Goal: Use online tool/utility: Utilize a website feature to perform a specific function

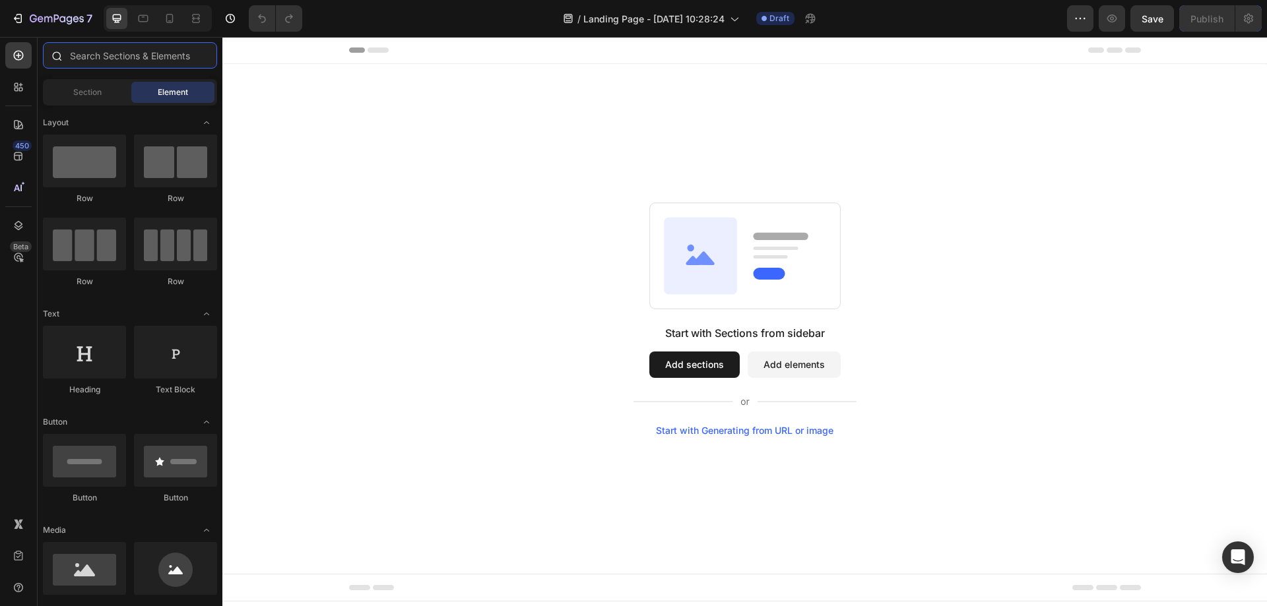
click at [103, 59] on input "text" at bounding box center [130, 55] width 174 height 26
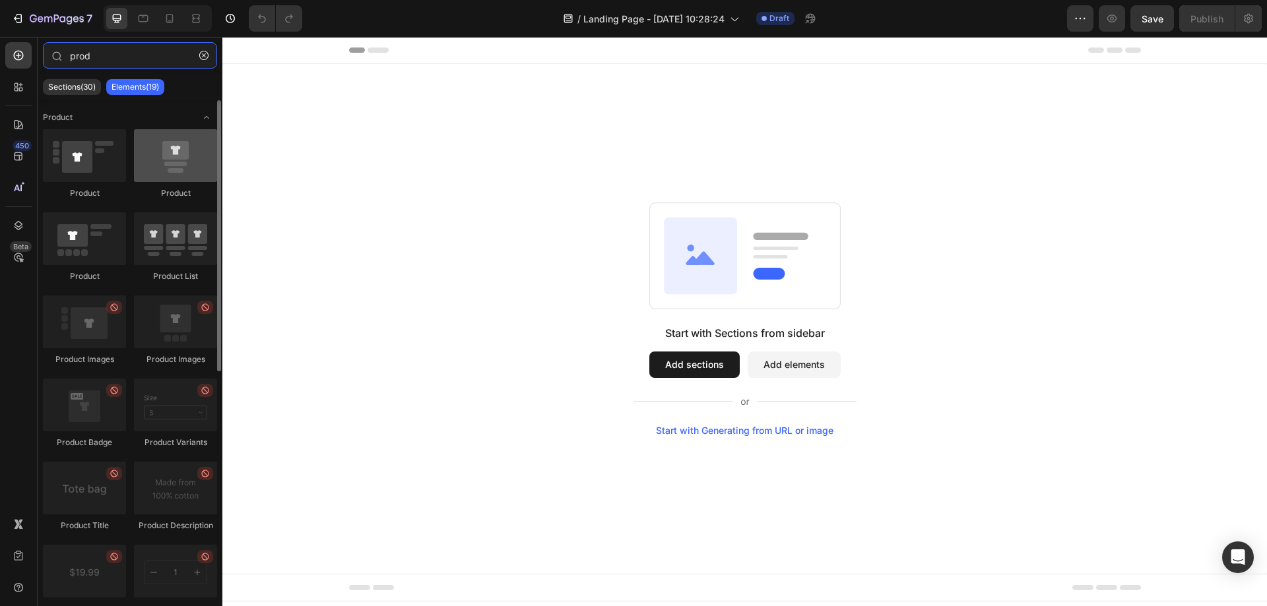
type input "prod"
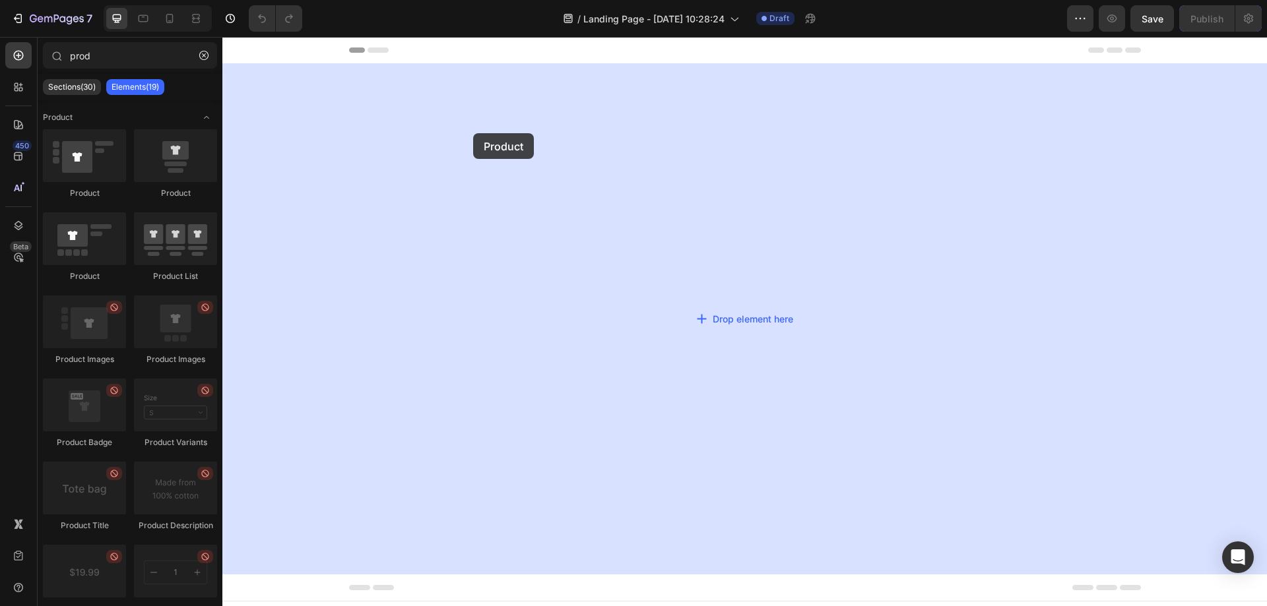
drag, startPoint x: 414, startPoint y: 198, endPoint x: 479, endPoint y: 133, distance: 92.4
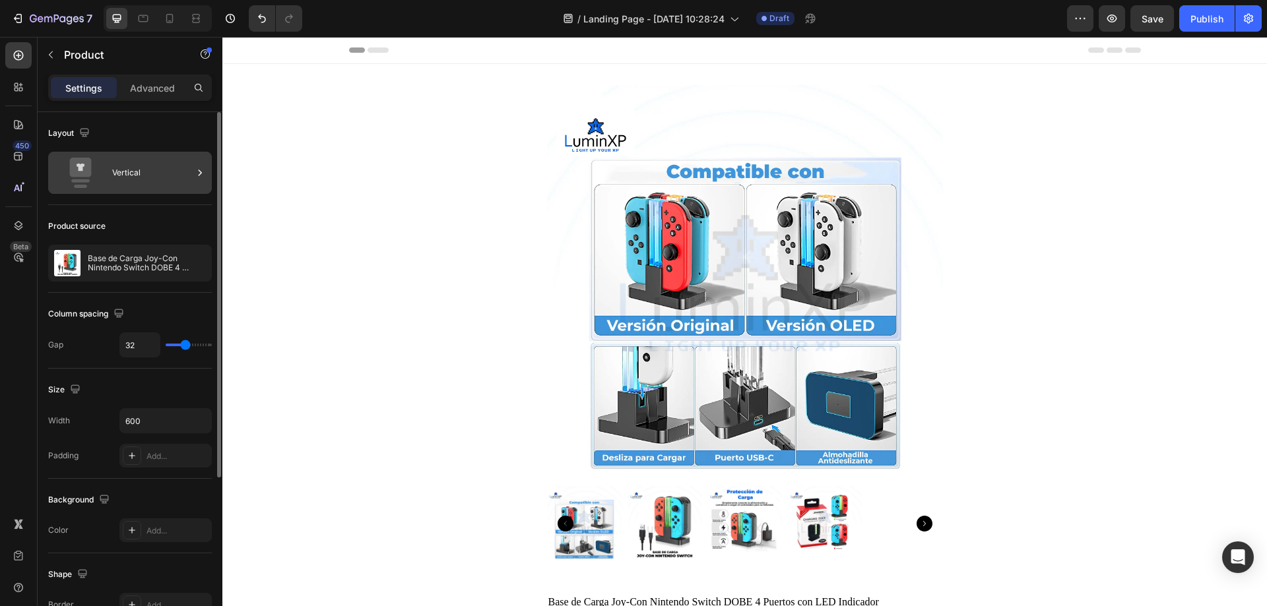
click at [139, 171] on div "Vertical" at bounding box center [152, 173] width 80 height 30
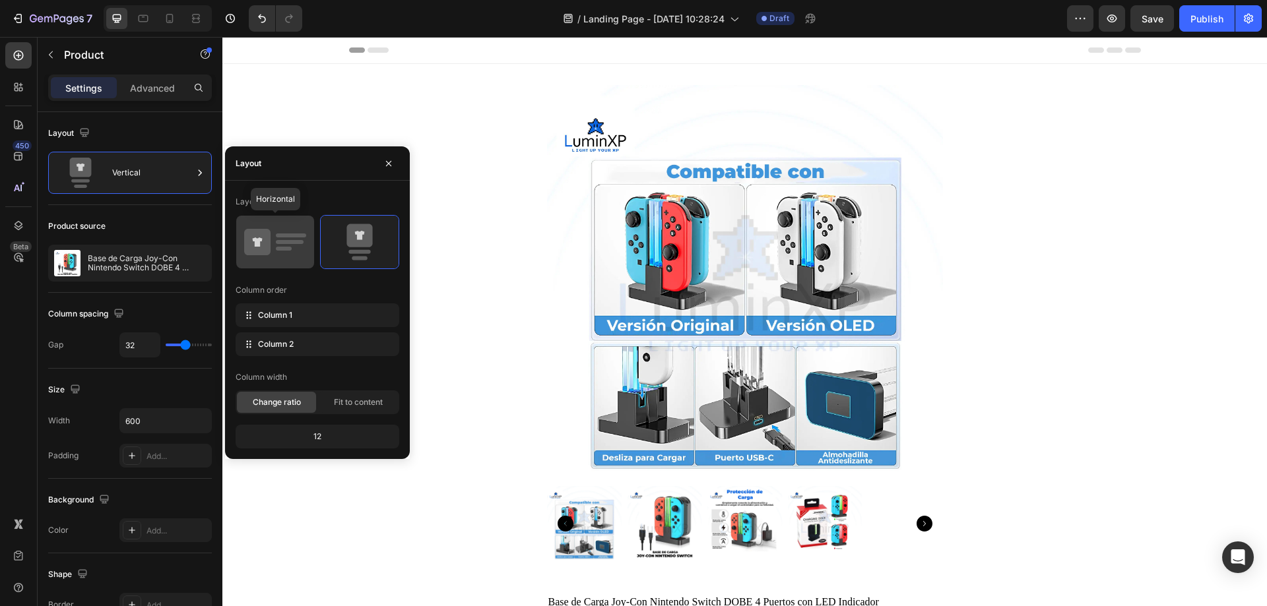
click at [278, 250] on rect at bounding box center [284, 249] width 16 height 4
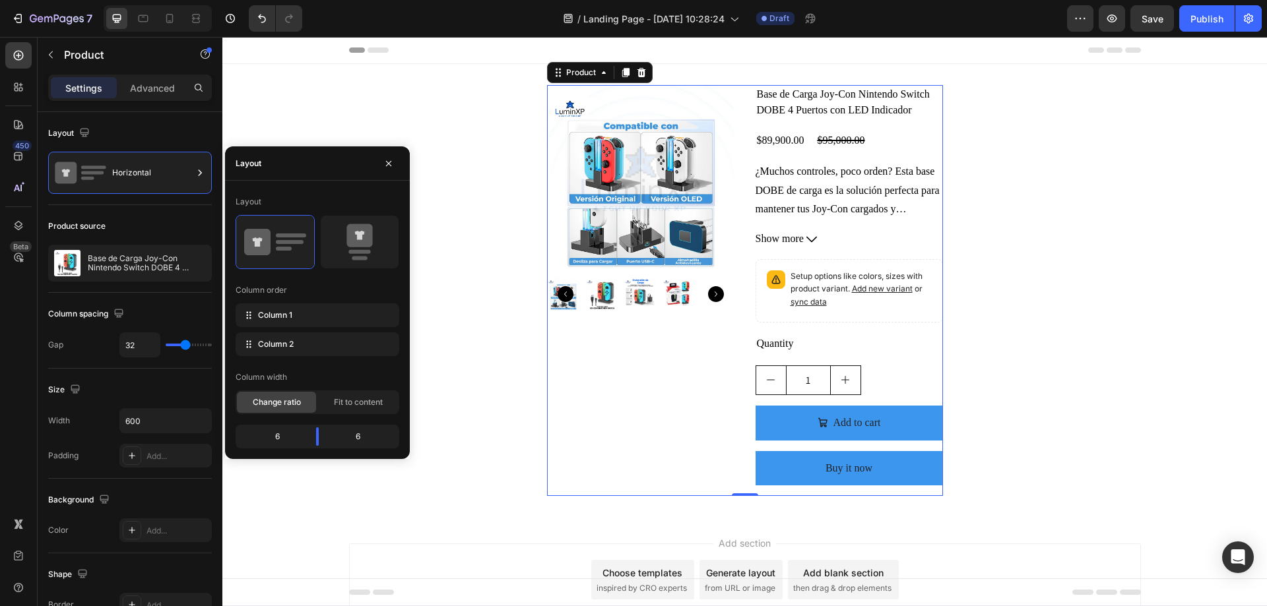
click at [581, 348] on div "Product Images" at bounding box center [640, 290] width 187 height 411
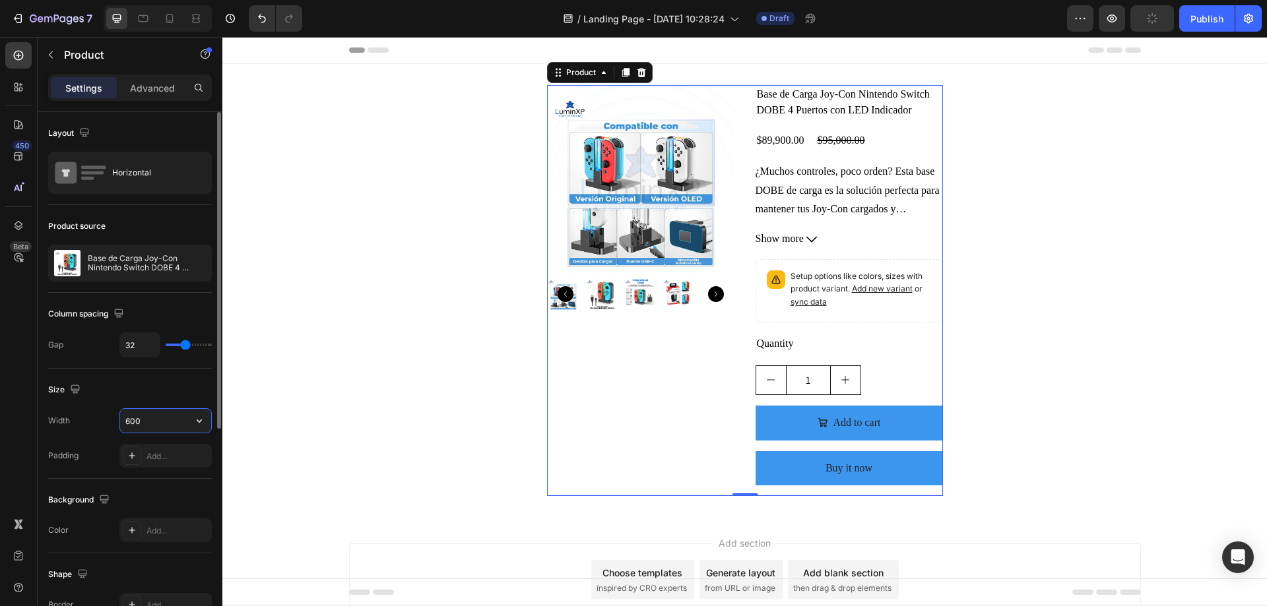
click at [172, 420] on input "600" at bounding box center [165, 421] width 91 height 24
click at [190, 420] on button "button" at bounding box center [199, 421] width 24 height 24
click at [162, 424] on input "600" at bounding box center [165, 421] width 91 height 24
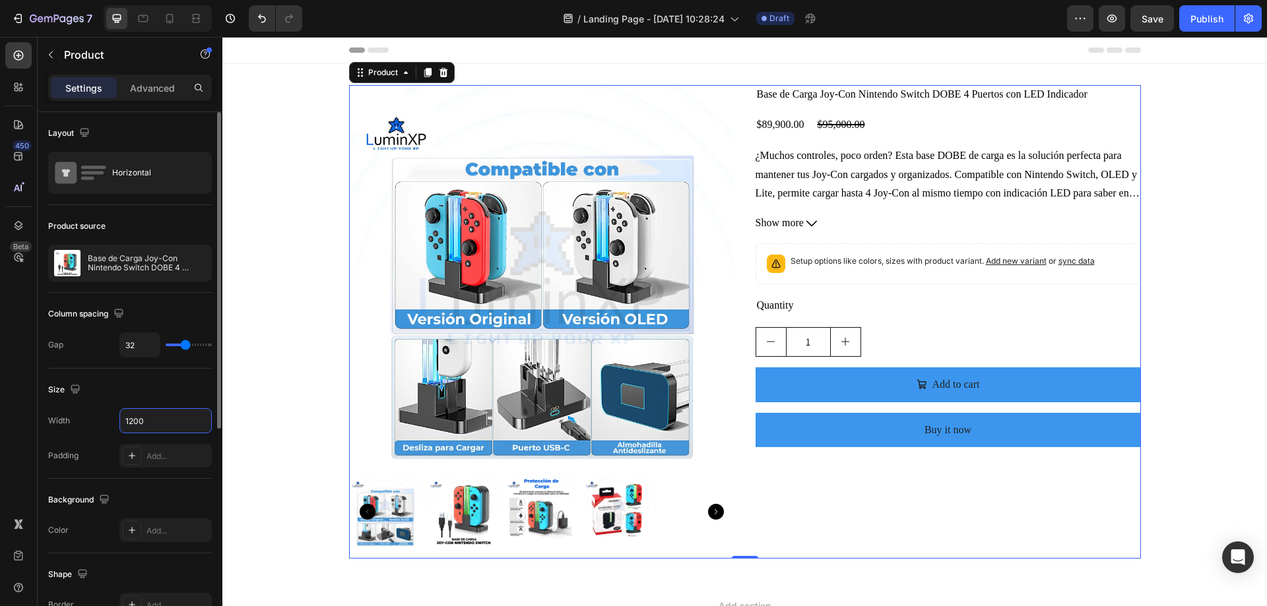
type input "1200"
click at [183, 393] on div "Size" at bounding box center [130, 389] width 164 height 21
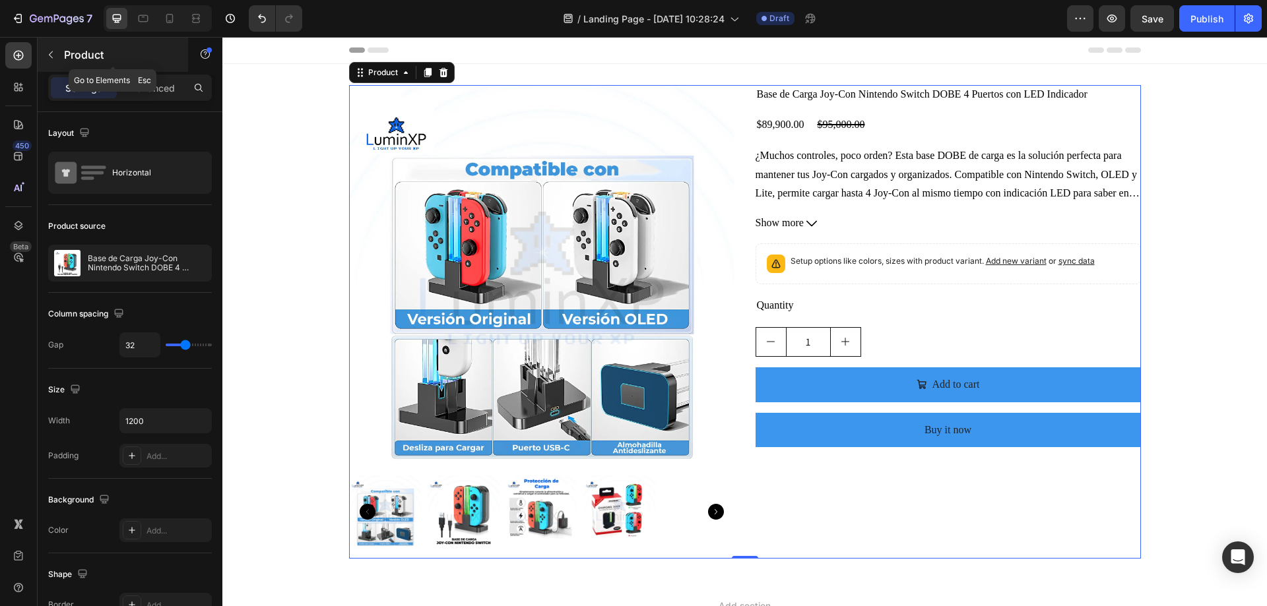
click at [46, 53] on icon "button" at bounding box center [51, 54] width 11 height 11
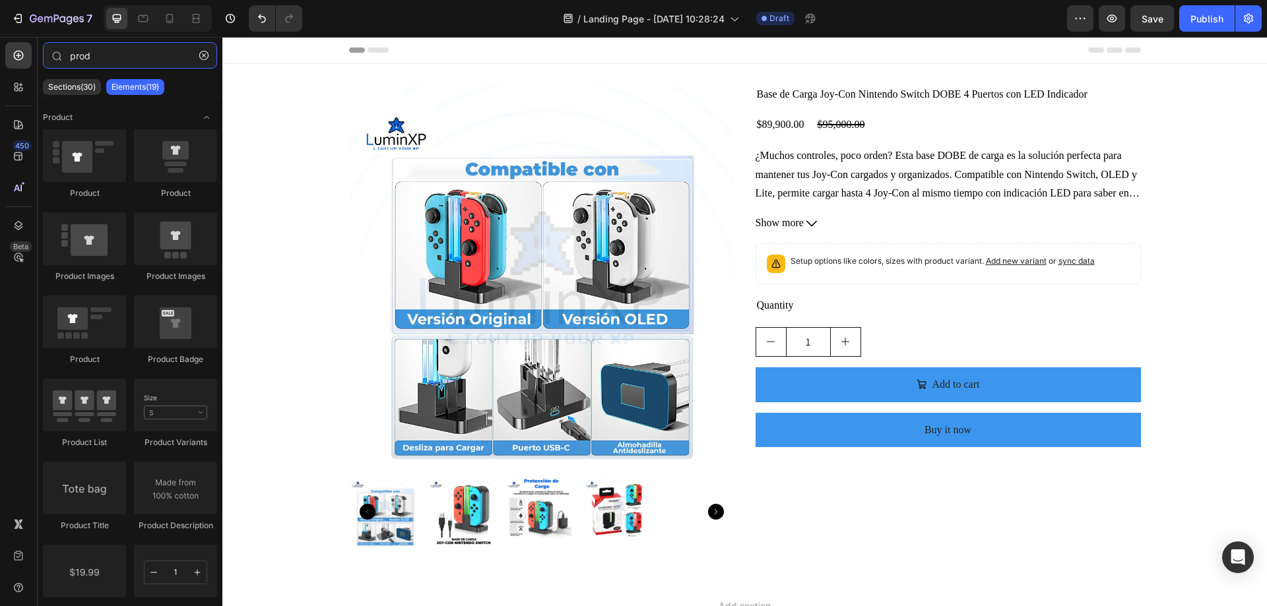
drag, startPoint x: 120, startPoint y: 57, endPoint x: 36, endPoint y: 55, distance: 84.5
click at [36, 55] on div "450 Beta prod Sections(30) Elements(19) Product Product Product Product Images …" at bounding box center [111, 321] width 222 height 569
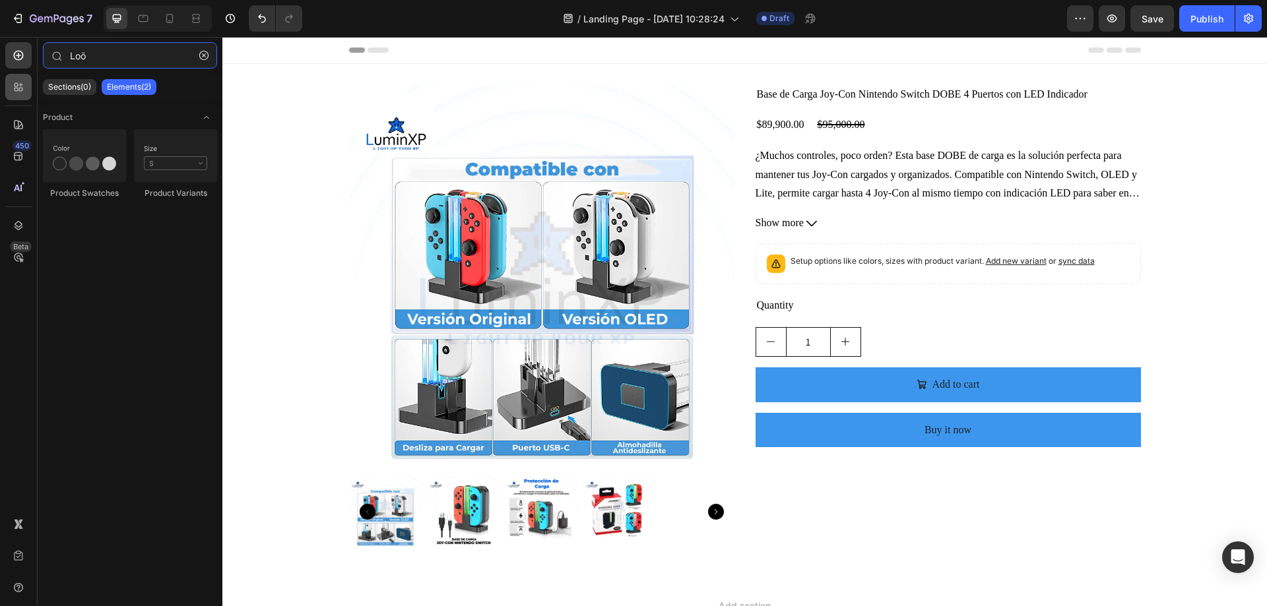
type input "Loõ"
click at [11, 86] on div at bounding box center [18, 87] width 26 height 26
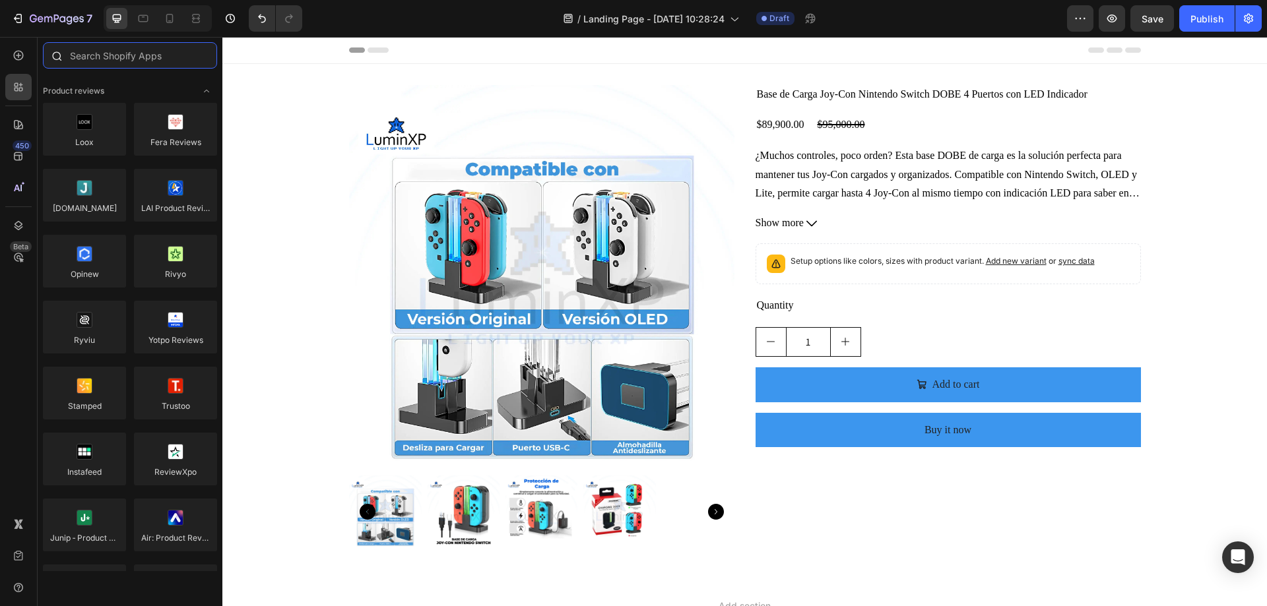
click at [103, 57] on input "text" at bounding box center [130, 55] width 174 height 26
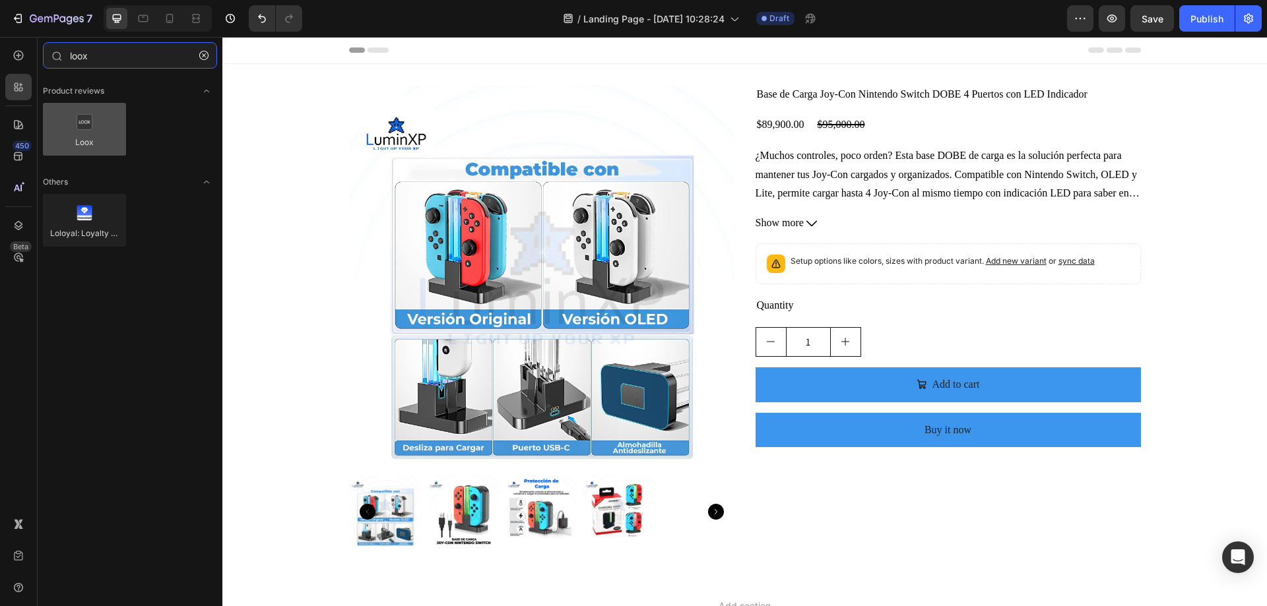
type input "loox"
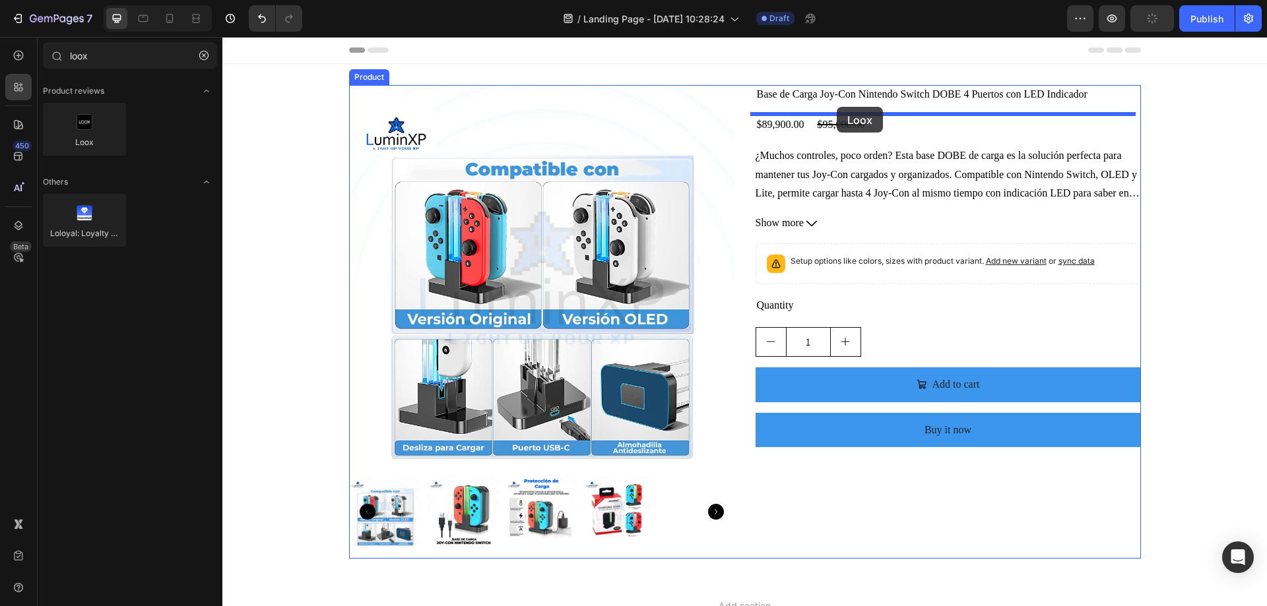
drag, startPoint x: 315, startPoint y: 174, endPoint x: 837, endPoint y: 107, distance: 526.1
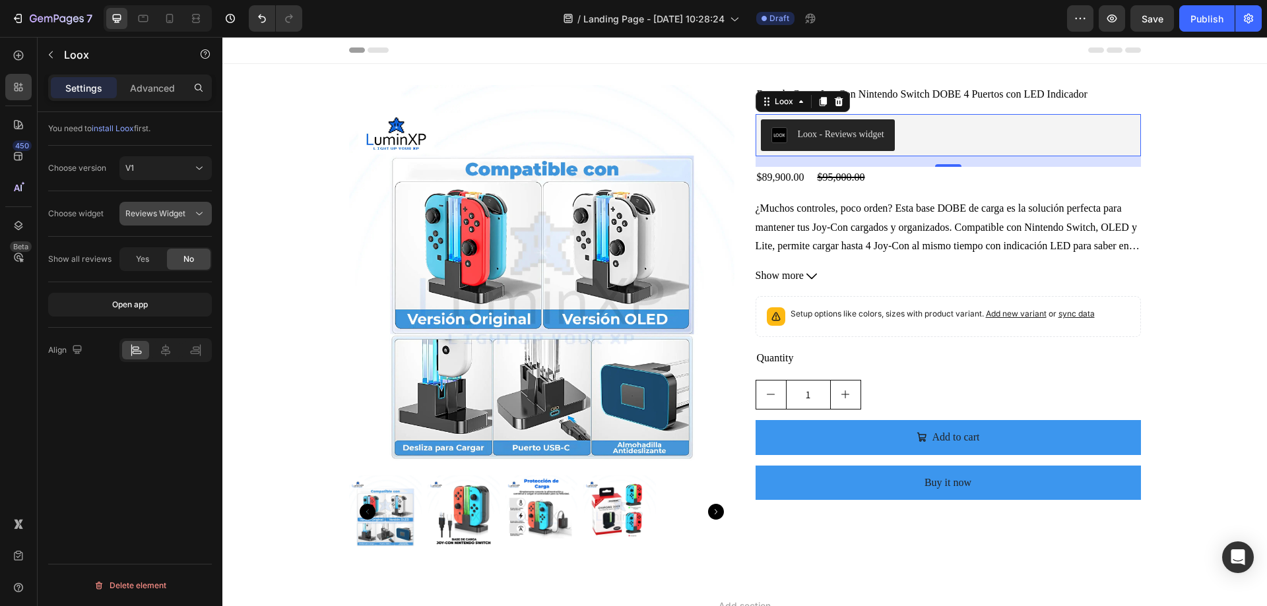
click at [152, 212] on span "Reviews Widget" at bounding box center [155, 213] width 60 height 10
click at [152, 284] on div "Rating Widget" at bounding box center [152, 296] width 108 height 25
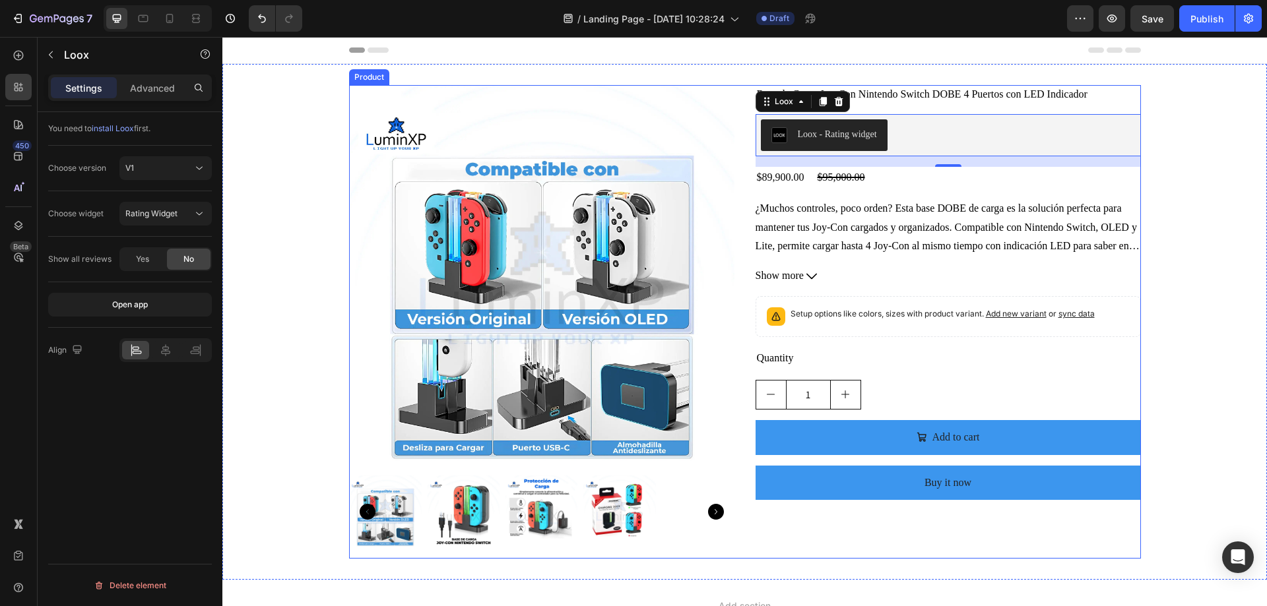
click at [738, 336] on div "Product Images Base de Carga Joy-Con Nintendo Switch DOBE 4 Puertos con LED Ind…" at bounding box center [745, 322] width 792 height 474
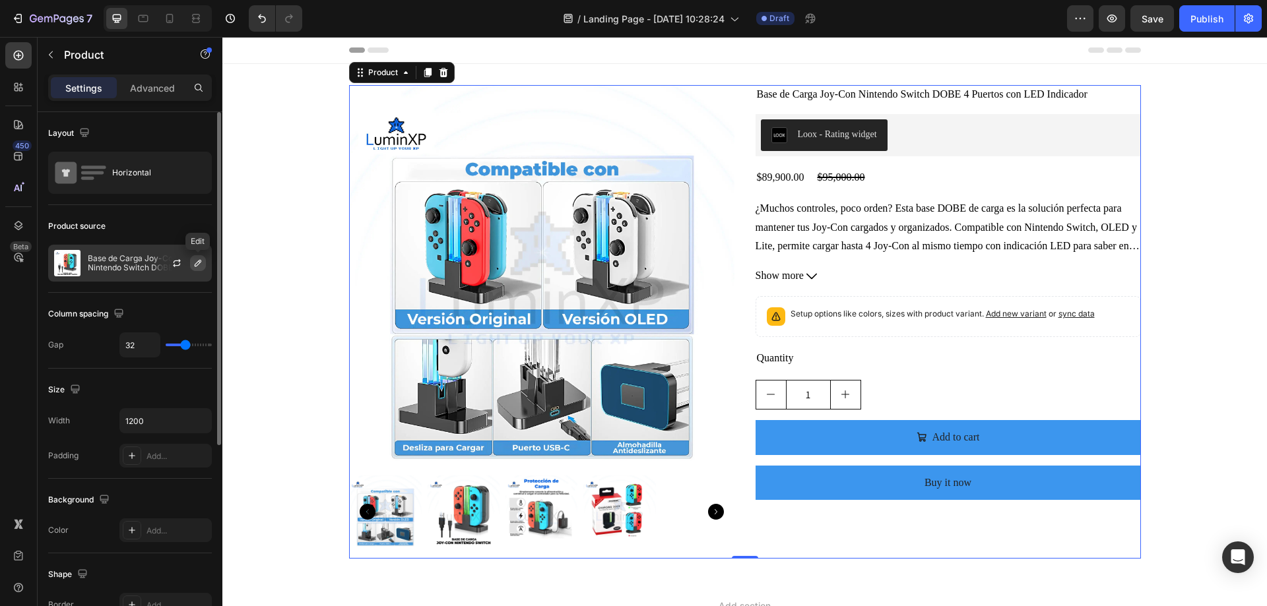
click at [194, 260] on icon "button" at bounding box center [198, 263] width 11 height 11
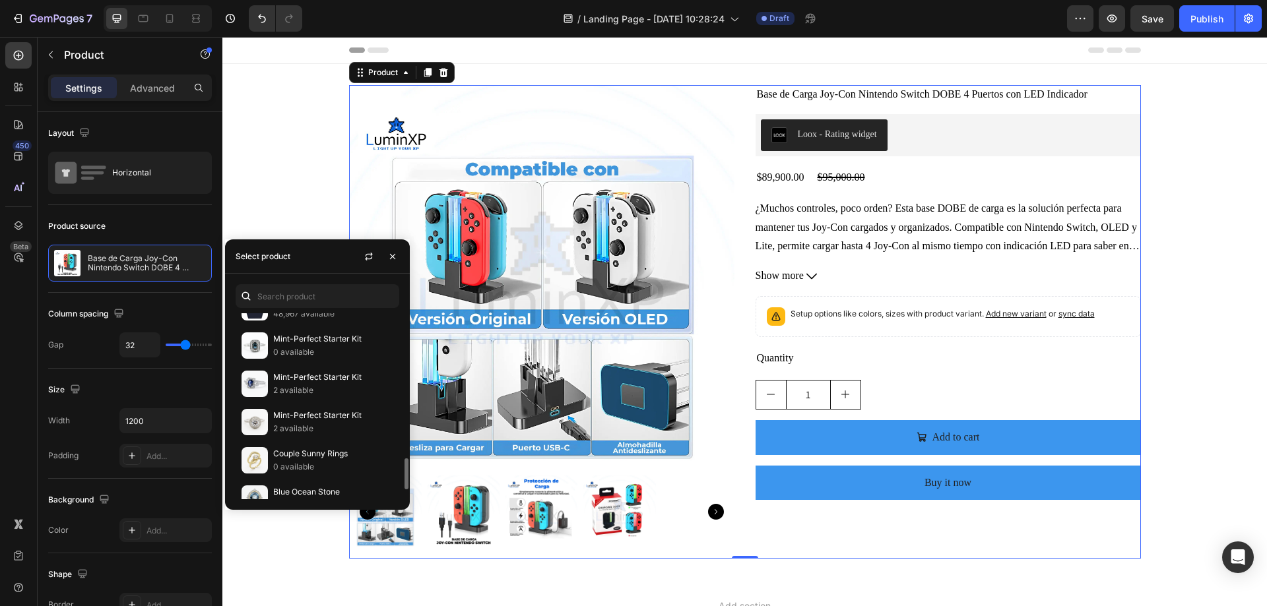
scroll to position [924, 0]
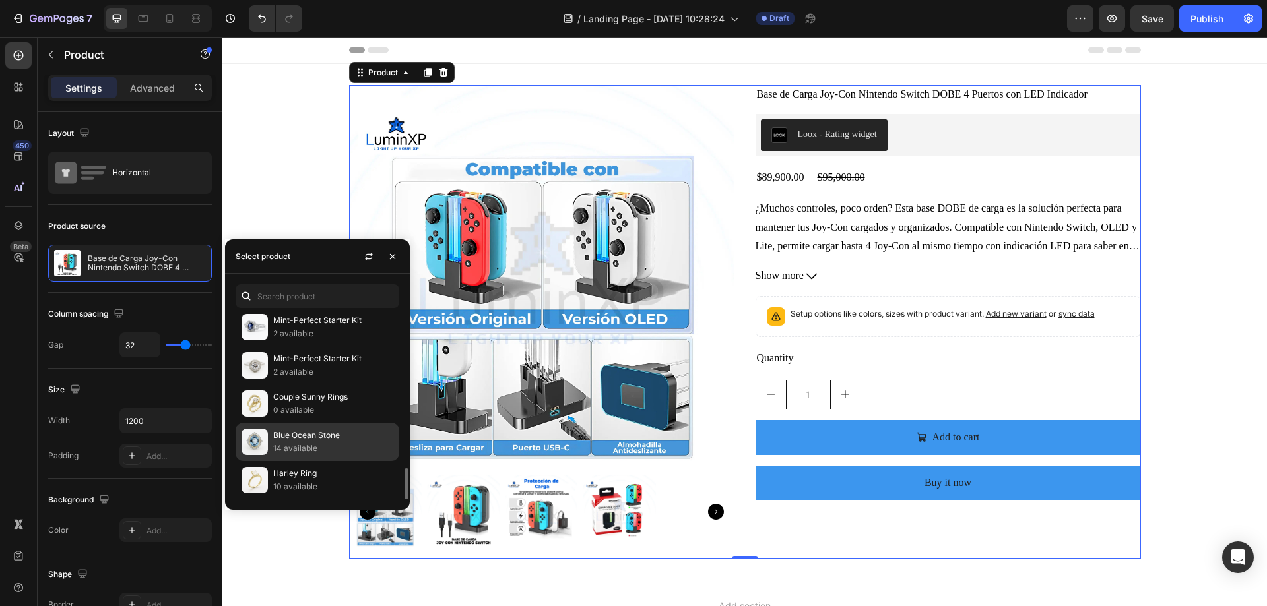
click at [298, 439] on p "Blue Ocean Stone" at bounding box center [333, 435] width 120 height 13
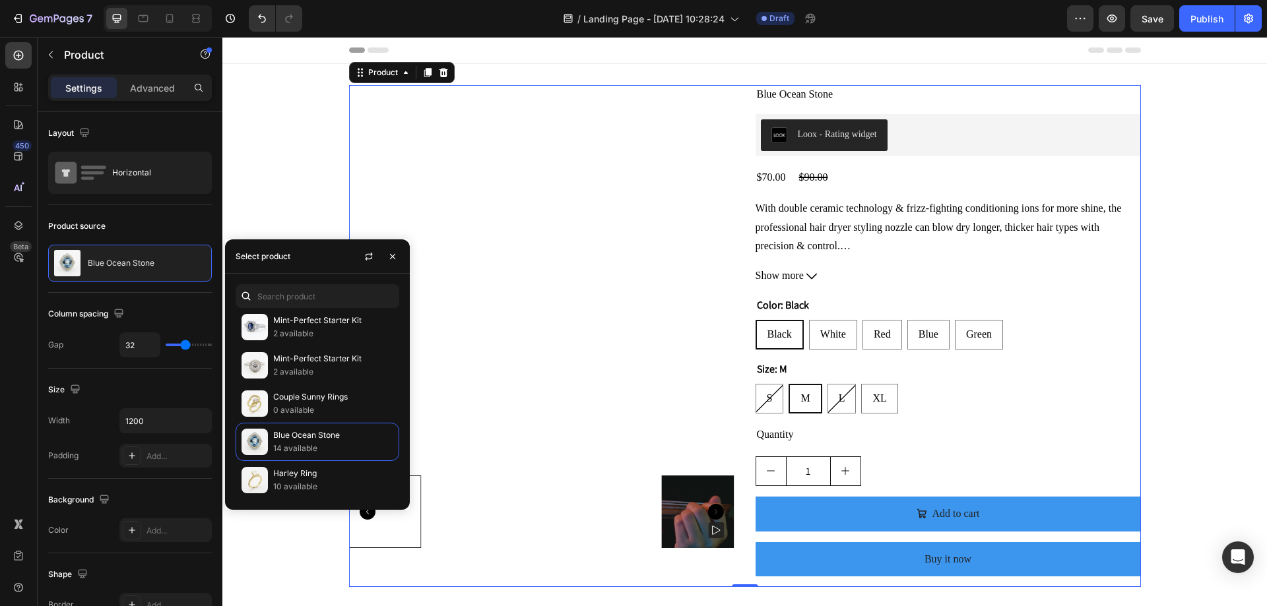
click at [740, 151] on div "Product Images Blue Ocean Stone Product Title Loox - Rating widget Loox $70.00 …" at bounding box center [745, 336] width 792 height 502
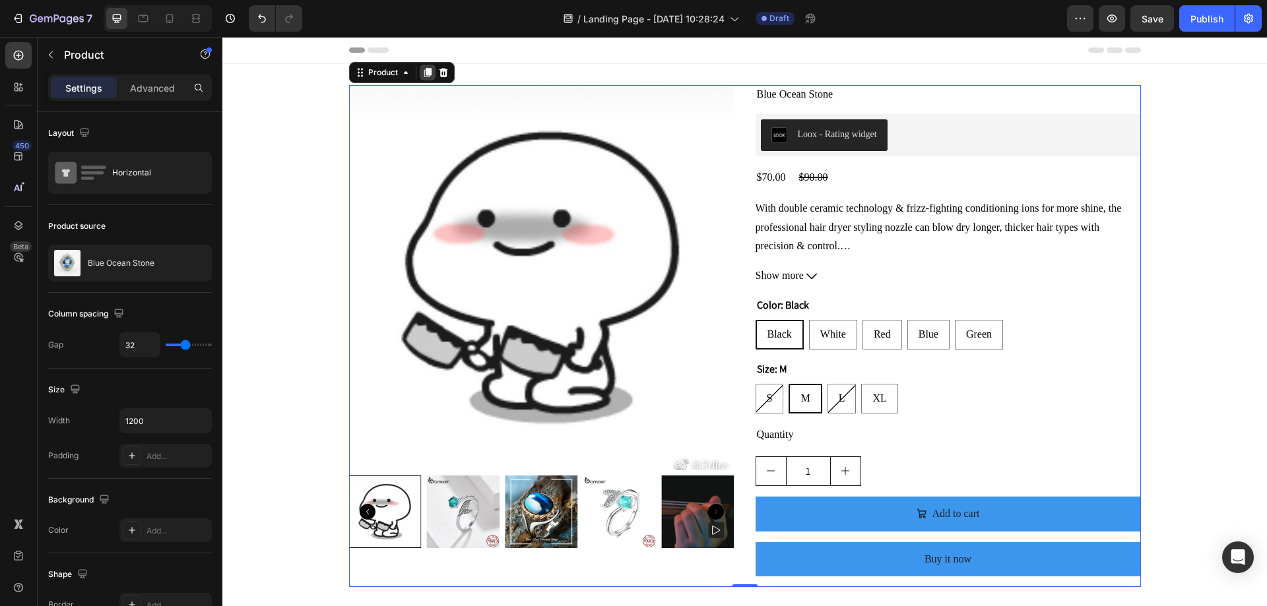
click at [424, 73] on icon at bounding box center [427, 72] width 7 height 9
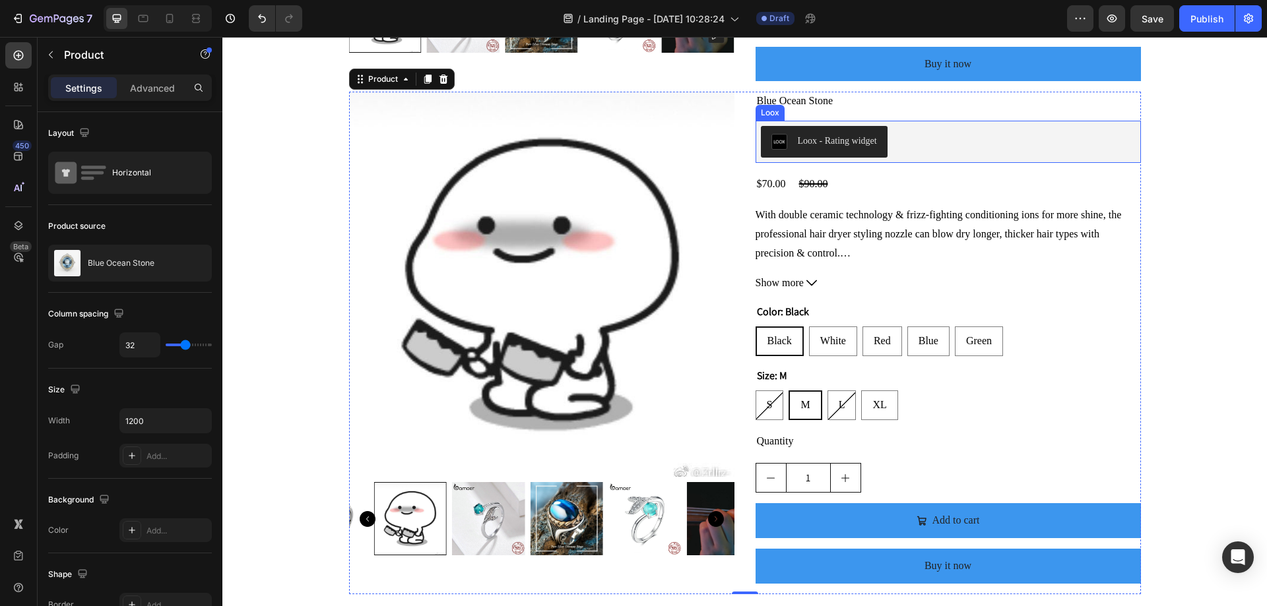
scroll to position [504, 0]
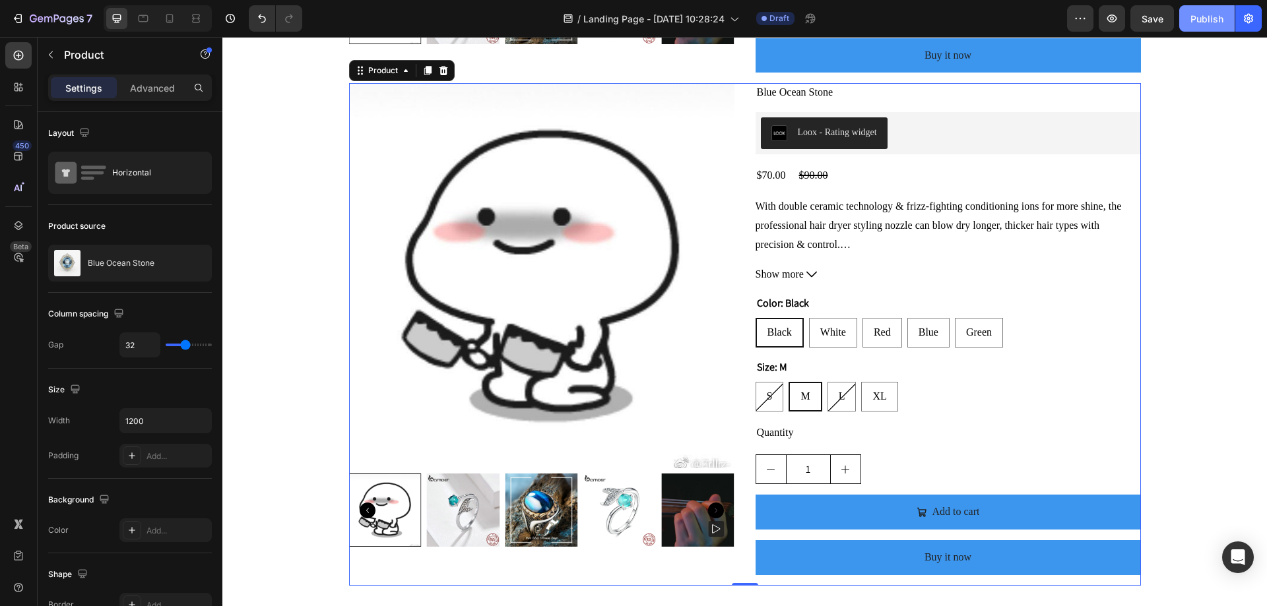
click at [1191, 14] on div "Publish" at bounding box center [1206, 19] width 33 height 14
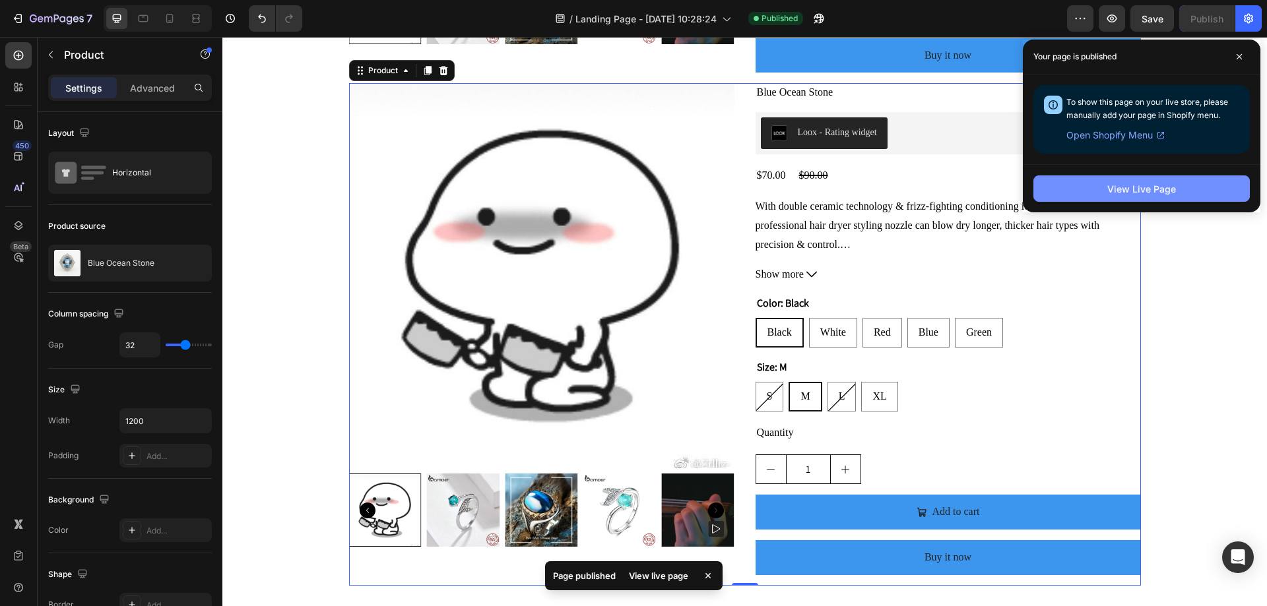
click at [1208, 193] on button "View Live Page" at bounding box center [1141, 188] width 216 height 26
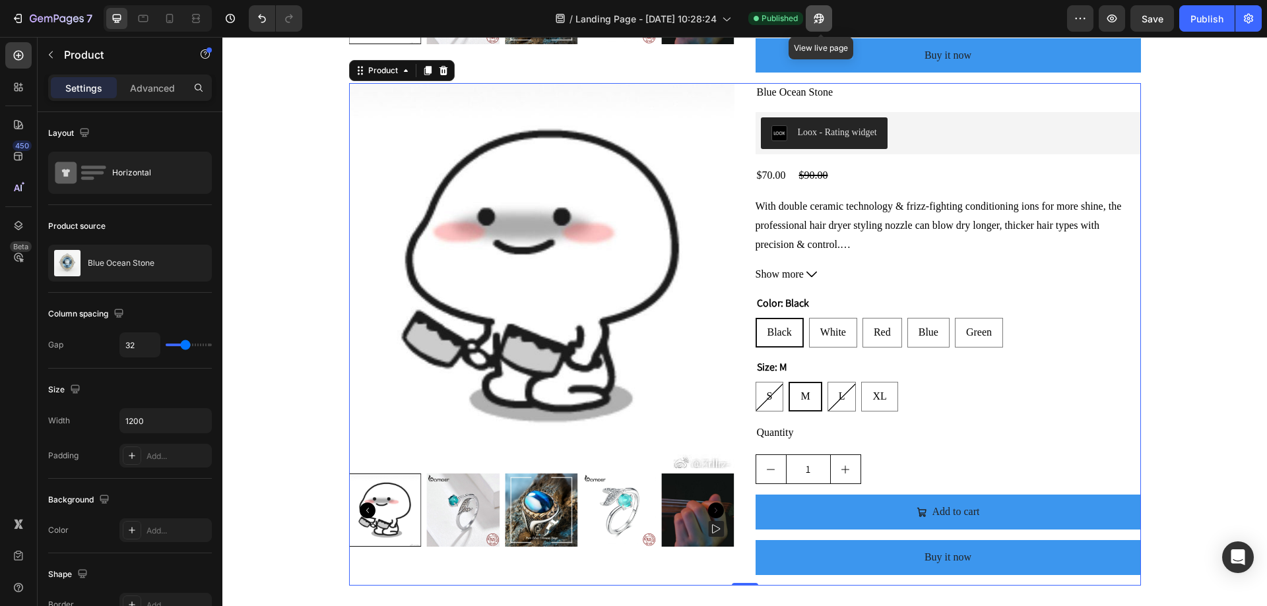
click at [817, 20] on icon "button" at bounding box center [814, 21] width 3 height 3
